Goal: Task Accomplishment & Management: Manage account settings

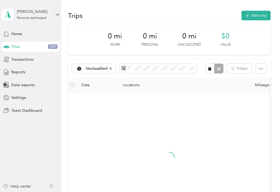
click at [111, 126] on div at bounding box center [168, 162] width 193 height 131
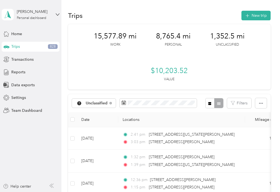
click at [75, 120] on th at bounding box center [72, 119] width 9 height 15
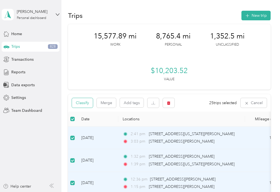
click at [83, 103] on button "Classify" at bounding box center [82, 103] width 21 height 10
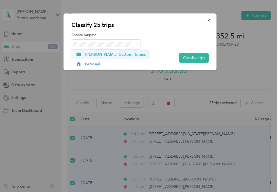
click at [93, 55] on span "[PERSON_NAME] Custom Homes" at bounding box center [115, 55] width 61 height 6
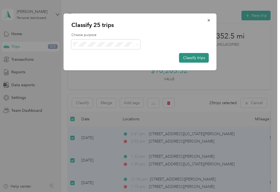
click at [190, 59] on button "Classify trips" at bounding box center [194, 58] width 30 height 10
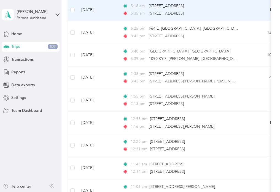
scroll to position [132, 0]
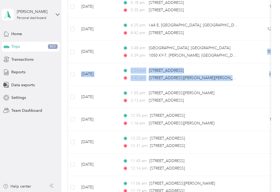
drag, startPoint x: 275, startPoint y: 72, endPoint x: 276, endPoint y: 85, distance: 13.2
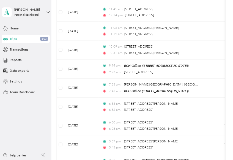
scroll to position [291, 0]
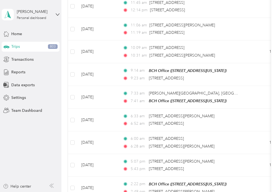
click at [75, 5] on td at bounding box center [72, 6] width 9 height 23
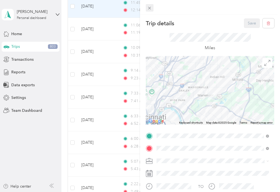
click at [150, 9] on icon at bounding box center [149, 8] width 3 height 3
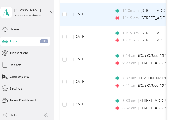
scroll to position [290, 0]
click at [172, 10] on div "Trips New trip 15,577.89 mi Work 8,765.4 mi Personal 1,352.5 mi Unclassified $1…" at bounding box center [113, 77] width 118 height 735
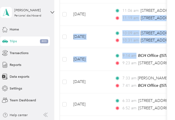
click at [56, 47] on div "Trips New trip 15,577.89 mi Work 8,765.4 mi Personal 1,352.5 mi Unclassified $1…" at bounding box center [113, 77] width 118 height 735
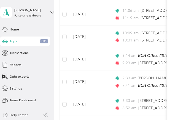
drag, startPoint x: 172, startPoint y: 67, endPoint x: 172, endPoint y: 70, distance: 3.3
click at [172, 70] on div "Trips New trip 15,577.89 mi Work 8,765.4 mi Personal 1,352.5 mi Unclassified $1…" at bounding box center [113, 77] width 118 height 735
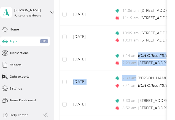
click at [172, 48] on div "Trips New trip 15,577.89 mi Work 8,765.4 mi Personal 1,352.5 mi Unclassified $1…" at bounding box center [113, 77] width 118 height 735
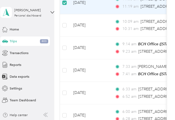
scroll to position [279, 0]
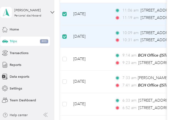
click at [64, 79] on label at bounding box center [64, 82] width 4 height 6
click at [64, 95] on td at bounding box center [64, 104] width 9 height 23
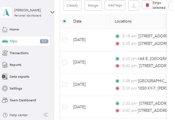
scroll to position [0, 0]
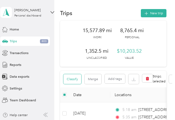
click at [70, 79] on button "Classify" at bounding box center [72, 79] width 18 height 10
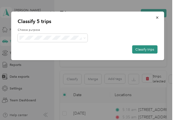
click at [144, 49] on button "Classify trips" at bounding box center [144, 49] width 25 height 8
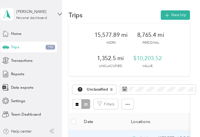
scroll to position [105, 0]
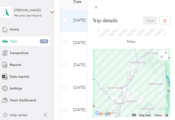
click at [103, 7] on div at bounding box center [132, 6] width 88 height 13
click at [94, 7] on icon at bounding box center [96, 7] width 5 height 5
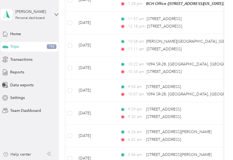
scroll to position [391, 0]
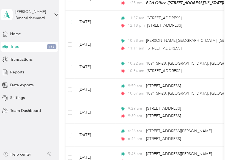
click at [70, 19] on label at bounding box center [70, 22] width 4 height 6
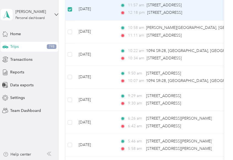
scroll to position [379, 0]
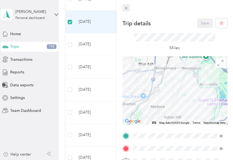
click at [125, 8] on icon at bounding box center [126, 8] width 5 height 5
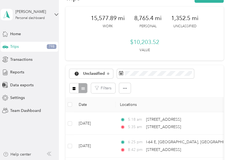
scroll to position [17, 0]
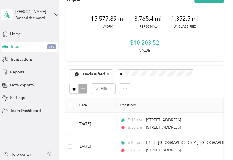
click at [70, 102] on label at bounding box center [70, 105] width 4 height 6
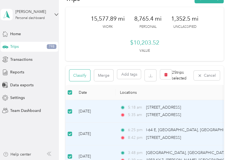
click at [77, 75] on button "Classify" at bounding box center [79, 76] width 21 height 12
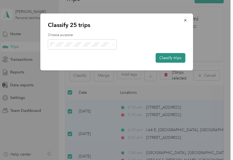
click at [167, 58] on button "Classify trips" at bounding box center [171, 58] width 30 height 10
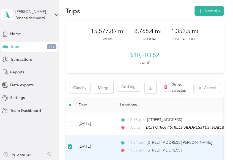
scroll to position [4, 0]
click at [80, 87] on button "Classify" at bounding box center [79, 88] width 21 height 12
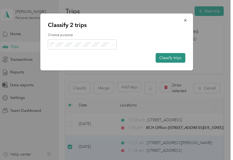
click at [166, 58] on button "Classify trips" at bounding box center [171, 58] width 30 height 10
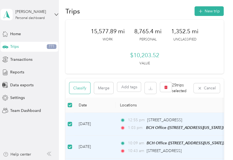
click at [78, 88] on button "Classify" at bounding box center [79, 88] width 21 height 12
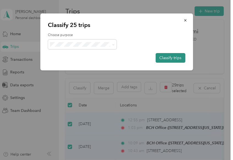
click at [167, 58] on button "Classify trips" at bounding box center [171, 58] width 30 height 10
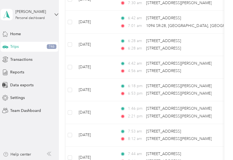
scroll to position [181, 0]
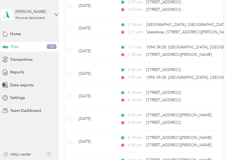
click at [70, 24] on td at bounding box center [70, 28] width 9 height 23
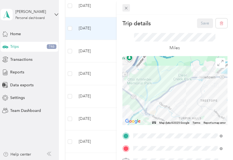
click at [125, 8] on icon at bounding box center [126, 8] width 5 height 5
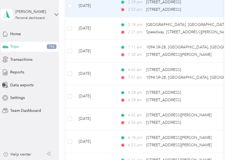
click at [70, 36] on td at bounding box center [70, 28] width 9 height 23
click at [70, 61] on td at bounding box center [70, 51] width 9 height 23
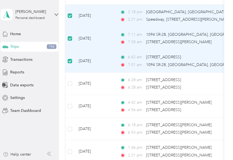
scroll to position [168, 0]
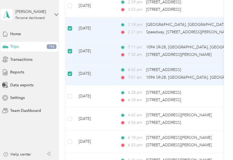
click at [70, 108] on td at bounding box center [70, 119] width 9 height 23
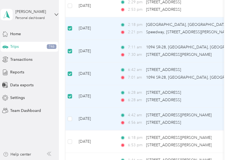
scroll to position [0, 0]
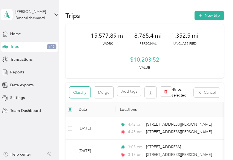
click at [78, 93] on button "Classify" at bounding box center [79, 93] width 21 height 12
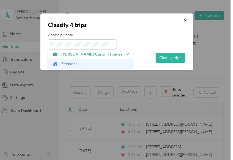
click at [63, 64] on span "Personal" at bounding box center [95, 64] width 68 height 6
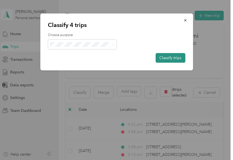
click at [167, 58] on button "Classify trips" at bounding box center [171, 58] width 30 height 10
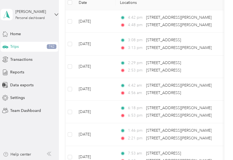
scroll to position [132, 0]
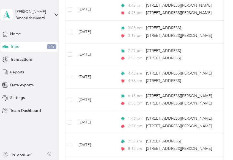
click at [70, 19] on td at bounding box center [70, 9] width 9 height 23
click at [70, 27] on td at bounding box center [70, 32] width 9 height 23
click at [70, 48] on td at bounding box center [70, 54] width 9 height 23
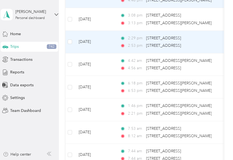
click at [70, 53] on td at bounding box center [70, 42] width 9 height 23
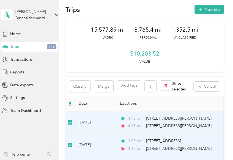
scroll to position [0, 0]
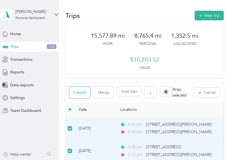
click at [78, 93] on button "Classify" at bounding box center [79, 93] width 21 height 12
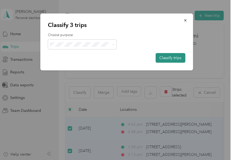
click at [167, 58] on button "Classify trips" at bounding box center [171, 58] width 30 height 10
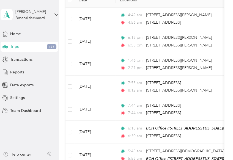
scroll to position [132, 0]
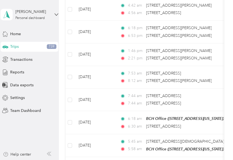
click at [70, 22] on td at bounding box center [70, 32] width 9 height 23
click at [70, 35] on td at bounding box center [70, 32] width 9 height 23
click at [70, 48] on td at bounding box center [70, 54] width 9 height 23
click at [70, 58] on td at bounding box center [70, 54] width 9 height 23
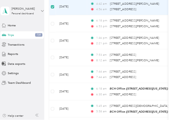
scroll to position [119, 0]
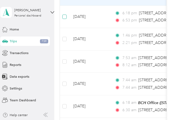
click at [64, 14] on label at bounding box center [64, 17] width 4 height 6
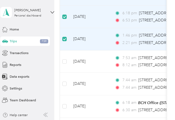
click at [64, 55] on td at bounding box center [64, 62] width 9 height 23
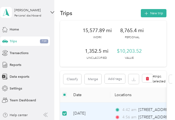
scroll to position [0, 0]
click at [69, 79] on button "Classify" at bounding box center [72, 79] width 18 height 10
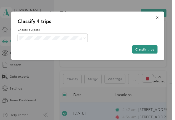
click at [144, 49] on button "Classify trips" at bounding box center [144, 49] width 25 height 8
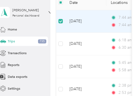
scroll to position [76, 0]
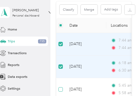
click at [60, 92] on label at bounding box center [60, 89] width 4 height 6
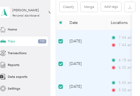
scroll to position [79, 0]
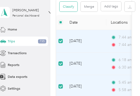
click at [71, 7] on button "Classify" at bounding box center [68, 7] width 18 height 10
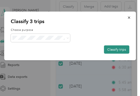
click at [118, 50] on button "Classify trips" at bounding box center [116, 49] width 25 height 8
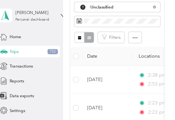
scroll to position [102, 0]
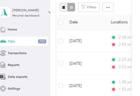
click at [67, 6] on button "button" at bounding box center [63, 7] width 8 height 9
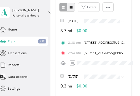
click at [69, 7] on button "button" at bounding box center [71, 7] width 8 height 9
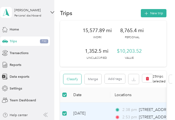
click at [70, 79] on button "Classify" at bounding box center [72, 79] width 18 height 10
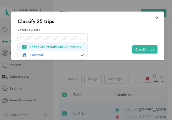
click at [39, 47] on span "[PERSON_NAME] Custom Homes" at bounding box center [57, 46] width 54 height 5
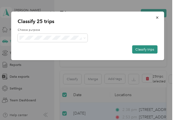
click at [146, 49] on button "Classify trips" at bounding box center [144, 49] width 25 height 8
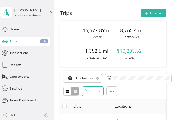
click at [99, 87] on button "Filters" at bounding box center [92, 91] width 21 height 9
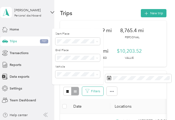
click at [95, 92] on button "Filters" at bounding box center [92, 91] width 21 height 9
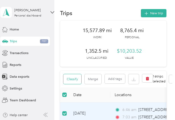
click at [69, 79] on button "Classify" at bounding box center [72, 79] width 18 height 10
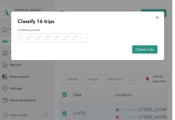
click at [144, 49] on button "Classify trips" at bounding box center [144, 49] width 25 height 8
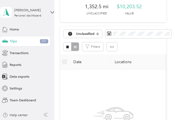
scroll to position [17, 0]
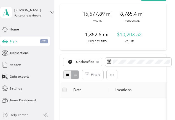
click at [70, 73] on button "button" at bounding box center [67, 74] width 8 height 9
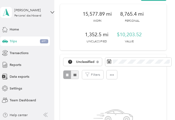
click at [72, 76] on button "button" at bounding box center [75, 74] width 8 height 9
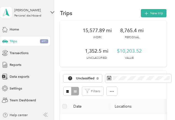
click at [81, 106] on th "Date" at bounding box center [89, 106] width 41 height 15
click at [78, 76] on div "Unclassified" at bounding box center [82, 79] width 39 height 8
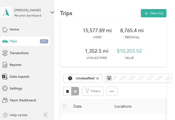
click at [76, 92] on div at bounding box center [70, 91] width 15 height 9
click at [71, 92] on button "button" at bounding box center [67, 91] width 8 height 9
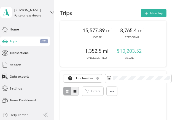
click at [75, 92] on icon "button" at bounding box center [74, 92] width 3 height 2
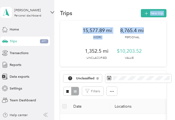
drag, startPoint x: 172, startPoint y: 28, endPoint x: 172, endPoint y: -12, distance: 39.6
click at [172, 0] on html "benjamin blackwelder Personal dashboard Home Trips 691 Transactions Reports Dat…" at bounding box center [86, 60] width 172 height 120
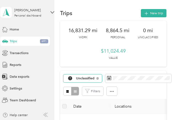
click at [81, 79] on span "Unclassified" at bounding box center [85, 78] width 19 height 3
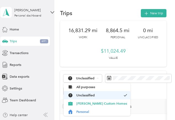
click at [83, 95] on span "Unclassified" at bounding box center [98, 95] width 45 height 5
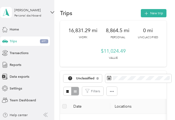
scroll to position [165, 0]
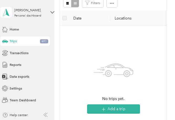
scroll to position [0, 0]
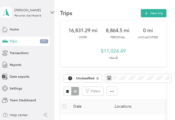
click at [72, 92] on div at bounding box center [70, 91] width 15 height 9
click at [13, 41] on span "Trips" at bounding box center [13, 41] width 7 height 5
click at [82, 79] on span "Unclassified" at bounding box center [85, 78] width 19 height 3
click at [69, 79] on icon at bounding box center [70, 79] width 4 height 4
click at [67, 92] on icon "button" at bounding box center [67, 92] width 2 height 2
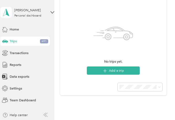
scroll to position [105, 0]
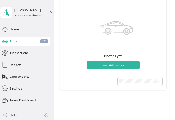
click at [79, 78] on div at bounding box center [113, 81] width 106 height 17
click at [84, 99] on div "16,831.29 mi Work 8,864.5 mi Personal 0 mi Unclassified $11,024.49 Value Unclas…" at bounding box center [113, 11] width 106 height 191
click at [119, 76] on div at bounding box center [113, 81] width 106 height 17
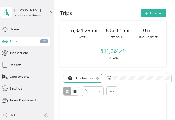
click at [78, 79] on span "Unclassified" at bounding box center [85, 78] width 19 height 3
click at [79, 88] on li "All purposes" at bounding box center [97, 84] width 67 height 8
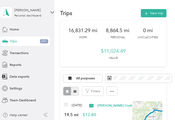
click at [75, 92] on icon "button" at bounding box center [74, 92] width 3 height 2
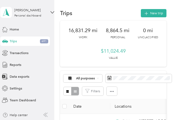
click at [78, 106] on th "Date" at bounding box center [89, 106] width 41 height 15
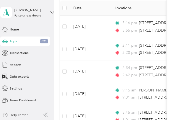
scroll to position [99, 0]
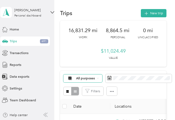
click at [78, 79] on span "All purposes" at bounding box center [85, 78] width 19 height 3
click at [85, 95] on span "Unclassified" at bounding box center [101, 95] width 51 height 5
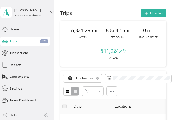
click at [75, 92] on div at bounding box center [70, 91] width 15 height 9
click at [78, 106] on th "Date" at bounding box center [89, 106] width 41 height 15
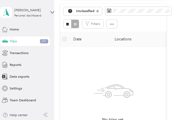
scroll to position [16, 0]
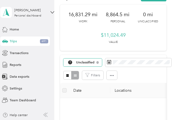
click at [83, 63] on span "Unclassified" at bounding box center [85, 62] width 19 height 3
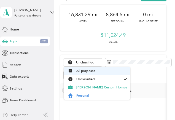
click at [81, 71] on span "All purposes" at bounding box center [101, 71] width 51 height 5
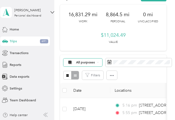
click at [81, 63] on span "All purposes" at bounding box center [85, 62] width 19 height 3
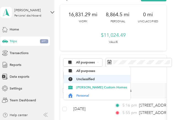
click at [81, 80] on span "Unclassified" at bounding box center [101, 79] width 51 height 5
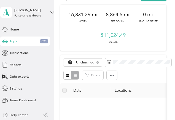
click at [78, 93] on th "Date" at bounding box center [89, 90] width 41 height 15
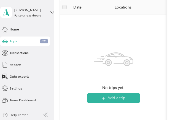
scroll to position [76, 0]
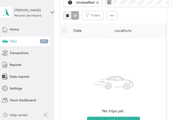
click at [67, 15] on icon "button" at bounding box center [67, 16] width 2 height 2
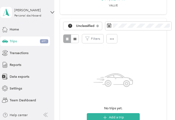
scroll to position [10, 0]
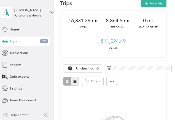
click at [72, 82] on button "button" at bounding box center [75, 81] width 8 height 9
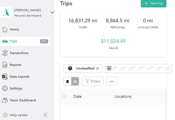
click at [78, 93] on th "Date" at bounding box center [89, 96] width 41 height 15
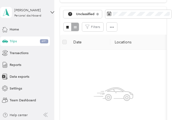
scroll to position [126, 0]
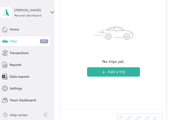
click at [90, 15] on div "No trips yet. Add a trip" at bounding box center [113, 44] width 53 height 63
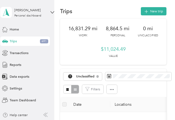
scroll to position [0, 0]
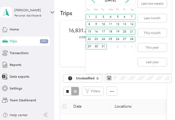
click at [91, 0] on icon at bounding box center [94, 1] width 6 height 6
click at [89, 17] on div "1" at bounding box center [89, 17] width 7 height 6
click at [94, 47] on div "30" at bounding box center [96, 47] width 7 height 6
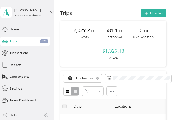
click at [83, 58] on div "2,029.2 mi Work 581.1 mi Personal 0 mi Unclassified $1,329.13 Value" at bounding box center [113, 44] width 106 height 46
click at [80, 79] on span "Unclassified" at bounding box center [85, 78] width 19 height 3
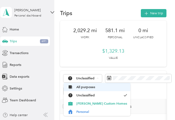
click at [81, 88] on span "All purposes" at bounding box center [101, 87] width 51 height 5
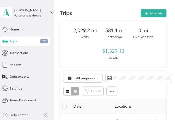
click at [121, 58] on div "$1,329.13 Value" at bounding box center [113, 54] width 22 height 12
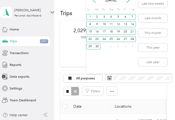
click at [91, 0] on icon at bounding box center [94, 1] width 6 height 6
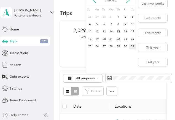
click at [118, 17] on div "1" at bounding box center [117, 17] width 7 height 6
click at [129, 47] on div "31" at bounding box center [132, 47] width 7 height 6
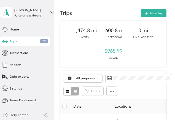
click at [121, 58] on div "$965.99 Value" at bounding box center [113, 54] width 18 height 12
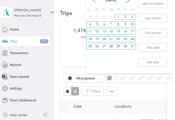
click at [91, 0] on icon at bounding box center [94, 1] width 6 height 6
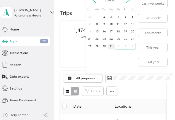
click at [100, 17] on div "2" at bounding box center [103, 17] width 7 height 6
click at [111, 47] on div "31" at bounding box center [111, 47] width 7 height 6
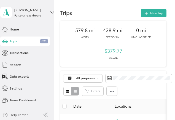
click at [121, 58] on div "$379.77 Value" at bounding box center [113, 54] width 18 height 12
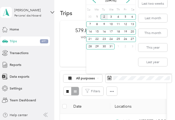
click at [100, 17] on div "2" at bounding box center [103, 17] width 7 height 6
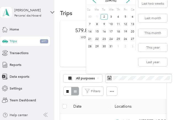
click at [97, 17] on div "1" at bounding box center [96, 17] width 7 height 6
click at [78, 78] on span "All purposes" at bounding box center [85, 78] width 19 height 3
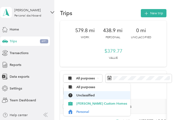
click at [80, 96] on span "Unclassified" at bounding box center [101, 95] width 51 height 5
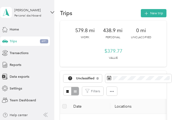
click at [121, 58] on div "$379.77 Value" at bounding box center [113, 54] width 18 height 12
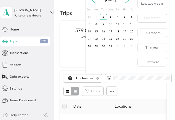
click at [91, 0] on icon at bounding box center [94, 1] width 6 height 6
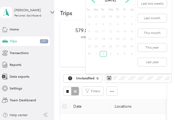
click at [127, 17] on div "31" at bounding box center [124, 17] width 7 height 6
click at [88, 53] on div "30" at bounding box center [89, 54] width 7 height 6
